Goal: Entertainment & Leisure: Consume media (video, audio)

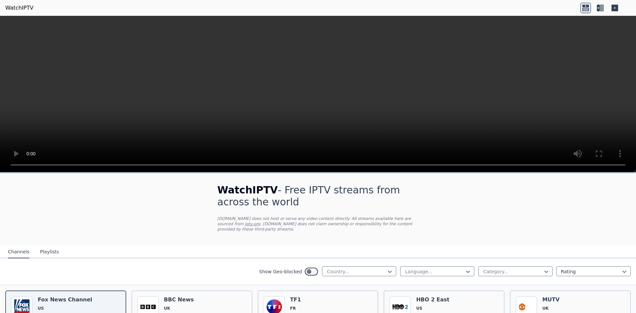
click at [176, 128] on video at bounding box center [318, 94] width 636 height 157
click at [437, 270] on div "Language..." at bounding box center [437, 271] width 74 height 10
click at [435, 268] on div at bounding box center [435, 271] width 60 height 7
click at [363, 268] on div at bounding box center [356, 271] width 60 height 7
type input "****"
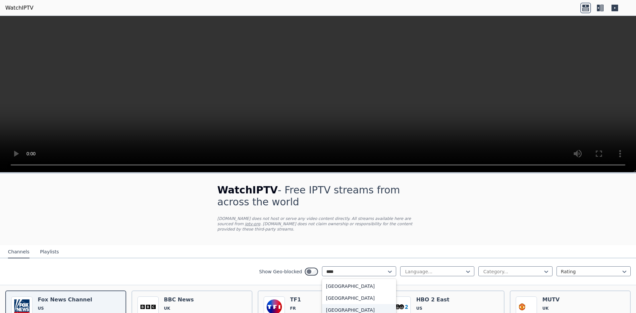
click at [348, 304] on div "[GEOGRAPHIC_DATA]" at bounding box center [359, 310] width 74 height 12
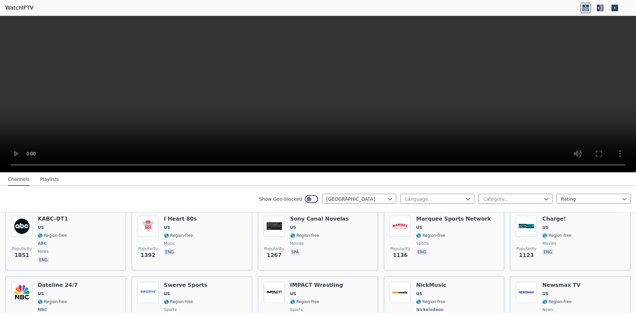
scroll to position [265, 0]
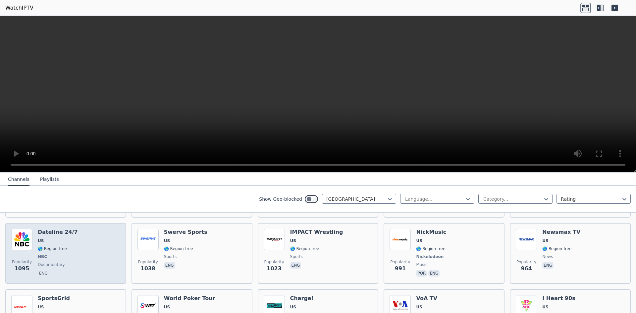
click at [93, 251] on div "Popularity 1095 Dateline 24/7 US 🌎 Region-free NBC documentary eng" at bounding box center [65, 253] width 109 height 49
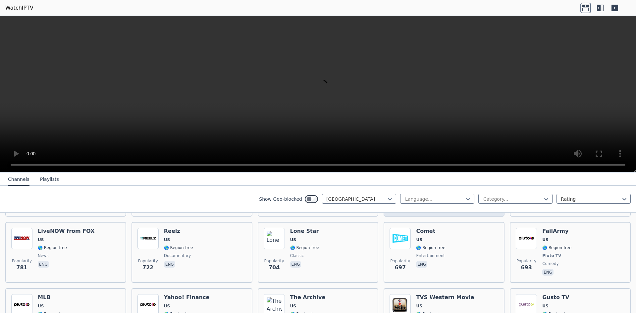
scroll to position [464, 0]
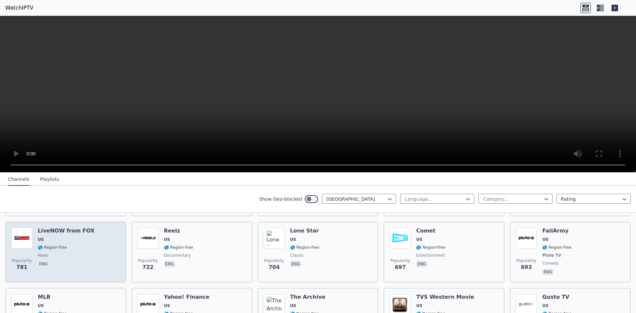
click at [105, 264] on div "Popularity 781 LiveNOW from FOX US 🌎 Region-free news eng" at bounding box center [65, 252] width 109 height 49
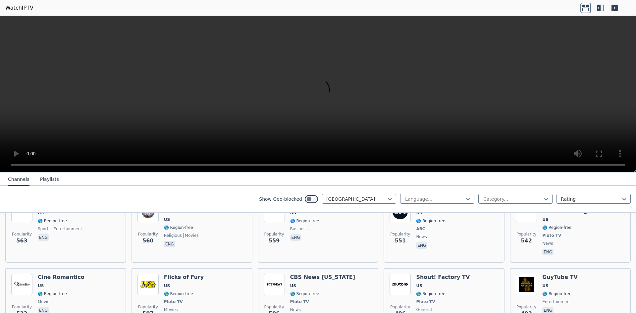
scroll to position [861, 0]
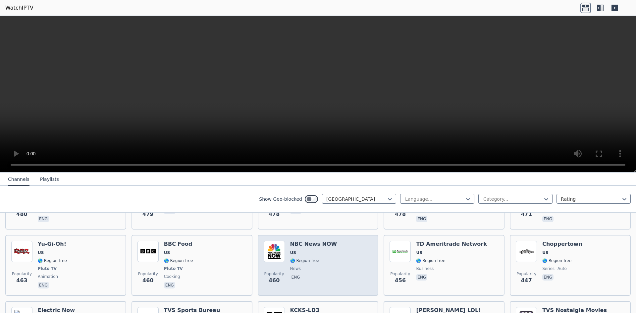
click at [333, 246] on div "Popularity 460 NBC News NOW US 🌎 Region-free news eng" at bounding box center [318, 265] width 109 height 49
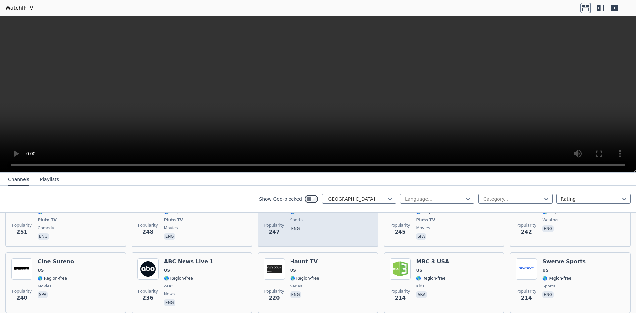
scroll to position [1392, 0]
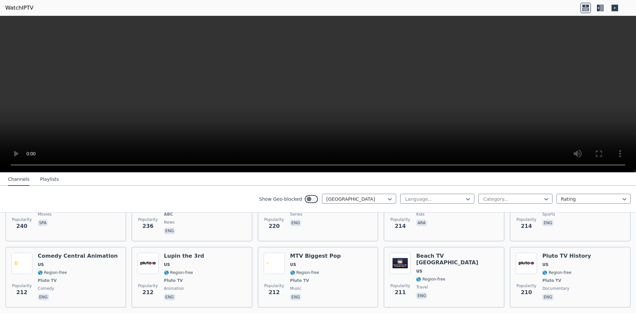
click at [49, 180] on button "Playlists" at bounding box center [49, 179] width 19 height 13
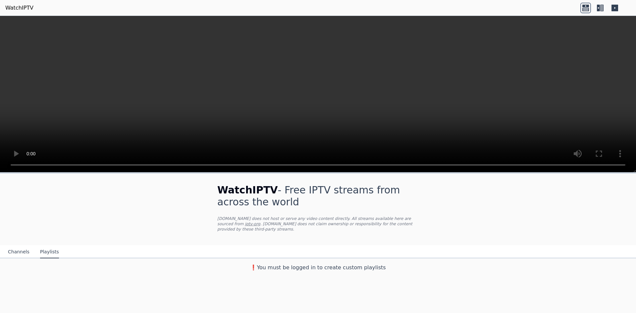
scroll to position [0, 0]
click at [23, 246] on button "Channels" at bounding box center [19, 252] width 22 height 13
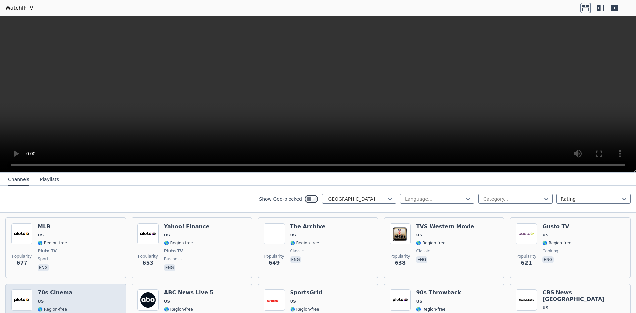
scroll to position [530, 0]
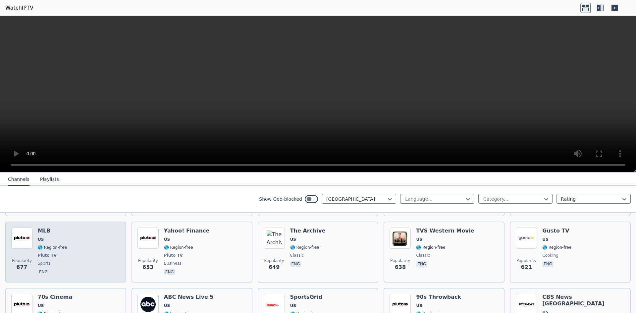
click at [89, 250] on div "Popularity 677 MLB US 🌎 Region-free Pluto TV sports eng" at bounding box center [65, 252] width 109 height 49
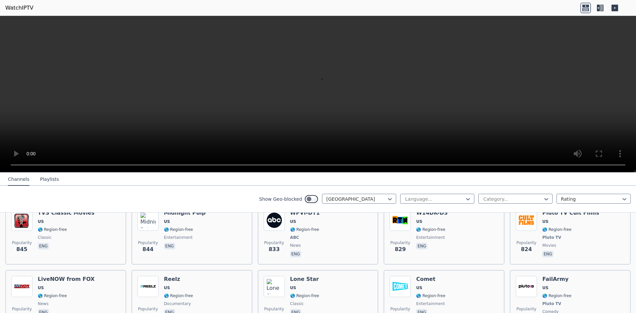
scroll to position [464, 0]
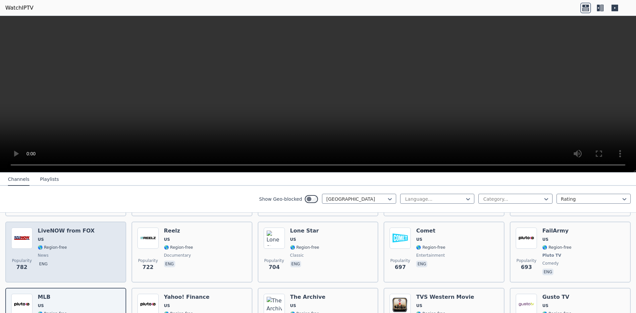
click at [61, 253] on span "news" at bounding box center [66, 255] width 57 height 5
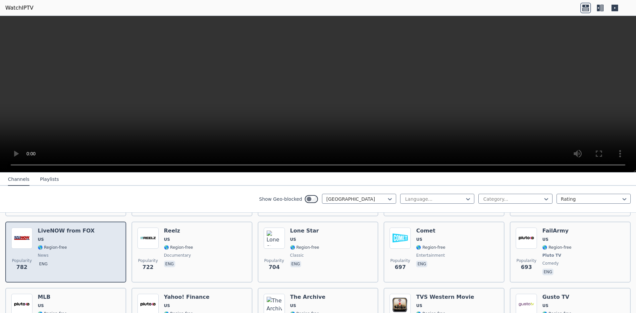
click at [61, 253] on span "news" at bounding box center [66, 255] width 57 height 5
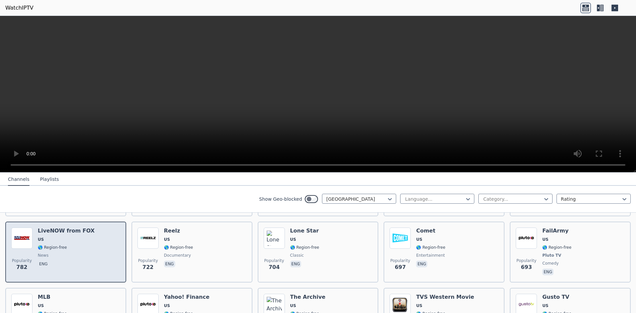
click at [95, 240] on div "Popularity 782 LiveNOW from FOX US 🌎 Region-free news eng" at bounding box center [65, 252] width 109 height 49
click at [94, 240] on div "Popularity 782 LiveNOW from FOX US 🌎 Region-free news eng" at bounding box center [65, 252] width 109 height 49
click at [64, 245] on span "🌎 Region-free" at bounding box center [66, 247] width 57 height 5
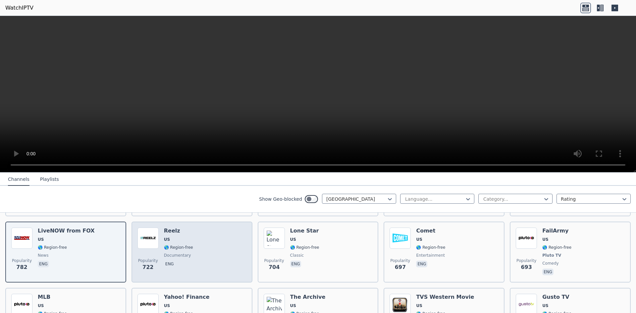
click at [203, 241] on div "Popularity 722 Reelz [GEOGRAPHIC_DATA] 🌎 Region-free documentary eng" at bounding box center [192, 252] width 109 height 49
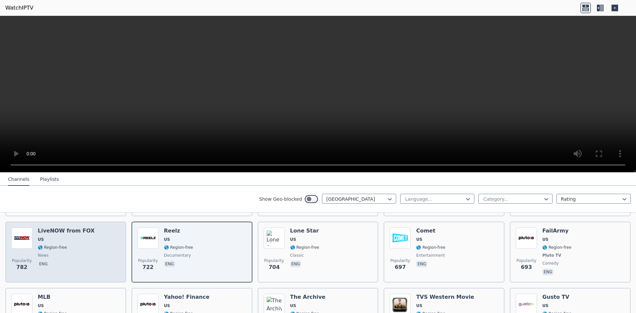
click at [76, 238] on div "LiveNOW from FOX US 🌎 Region-free news eng" at bounding box center [66, 252] width 57 height 49
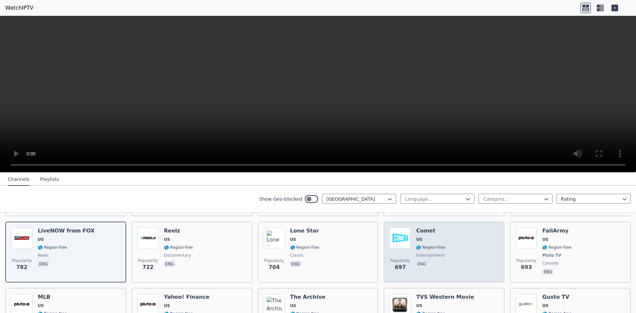
click at [434, 239] on div "Comet US 🌎 Region-free entertainment eng" at bounding box center [430, 252] width 29 height 49
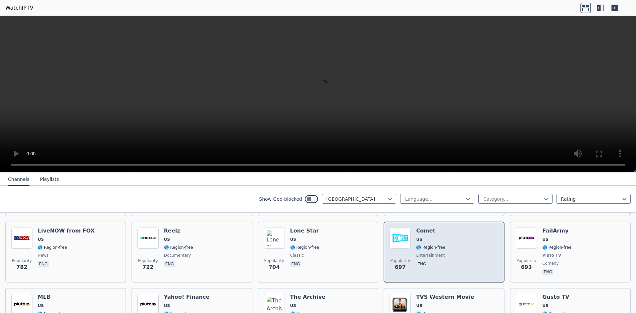
scroll to position [530, 0]
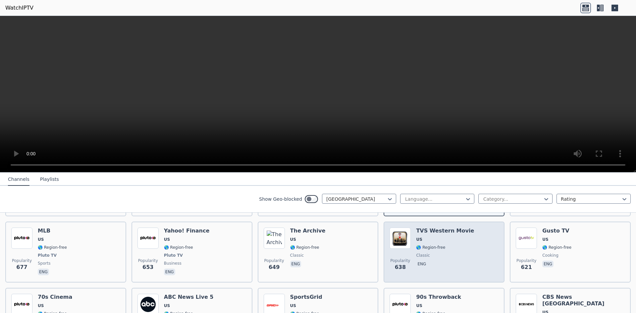
click at [418, 253] on span "classic" at bounding box center [423, 255] width 14 height 5
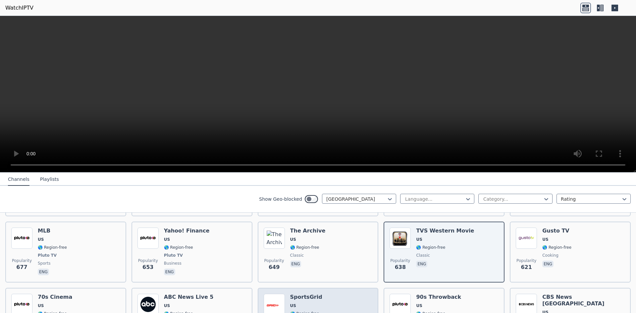
click at [314, 294] on h6 "SportsGrid" at bounding box center [306, 297] width 32 height 7
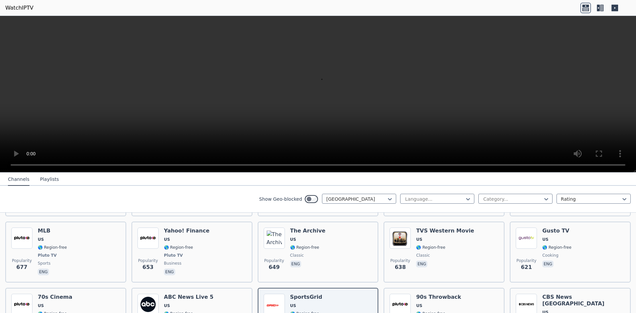
scroll to position [696, 0]
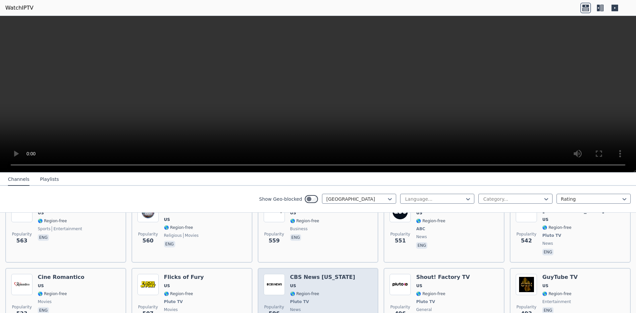
click at [339, 280] on div "Popularity 506 CBS News [US_STATE] [GEOGRAPHIC_DATA] 🌎 Region-free Pluto TV new…" at bounding box center [318, 298] width 109 height 49
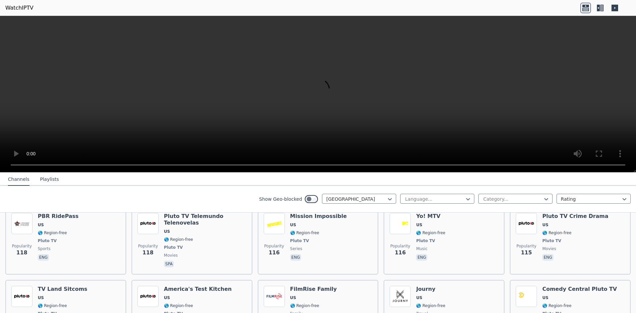
scroll to position [2717, 0]
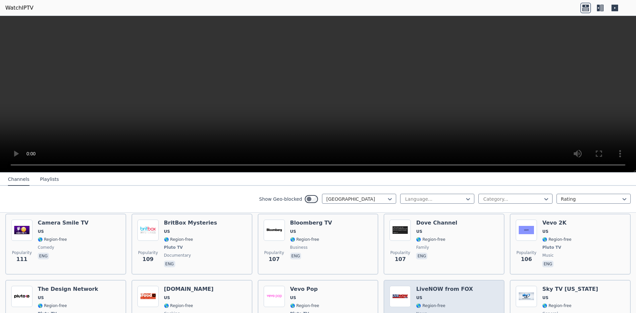
click at [451, 295] on span "US" at bounding box center [444, 297] width 57 height 5
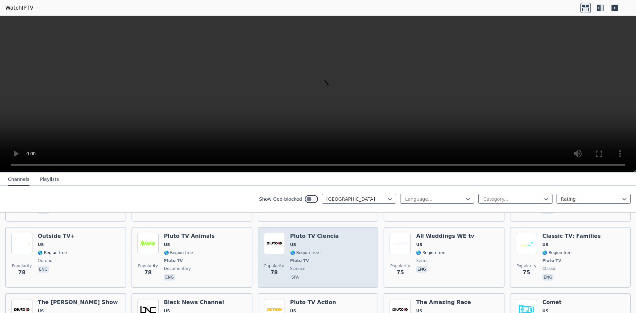
scroll to position [3304, 0]
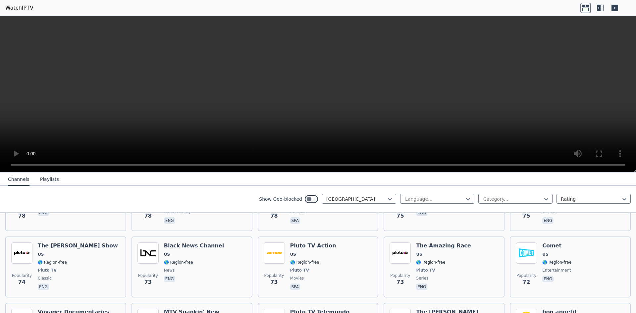
drag, startPoint x: 324, startPoint y: 297, endPoint x: 422, endPoint y: 296, distance: 98.7
click at [484, 199] on div at bounding box center [513, 199] width 60 height 7
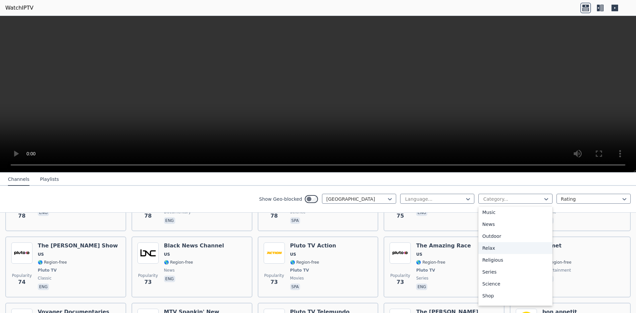
scroll to position [159, 0]
click at [495, 261] on div "News" at bounding box center [515, 257] width 74 height 12
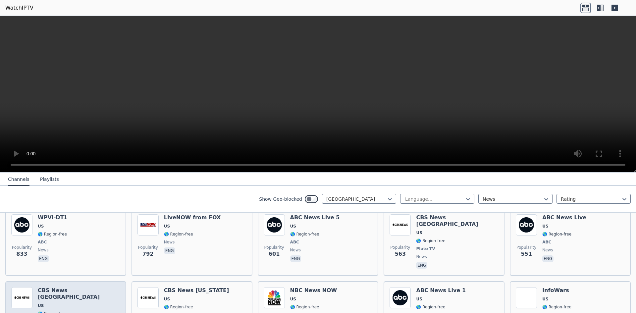
scroll to position [199, 0]
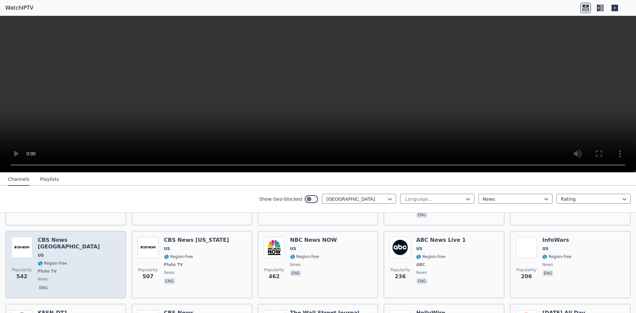
click at [97, 251] on div "Popularity 542 CBS News [GEOGRAPHIC_DATA] [GEOGRAPHIC_DATA] 🌎 Region-free Pluto…" at bounding box center [65, 265] width 109 height 56
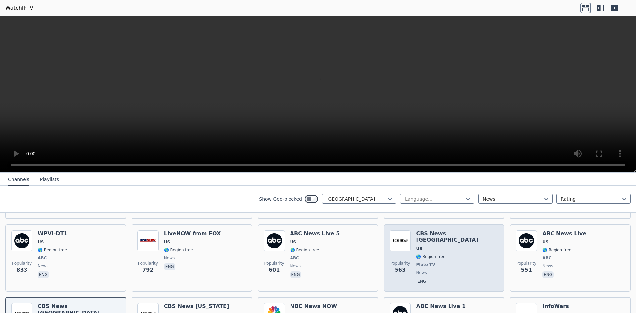
scroll to position [0, 0]
